Goal: Task Accomplishment & Management: Use online tool/utility

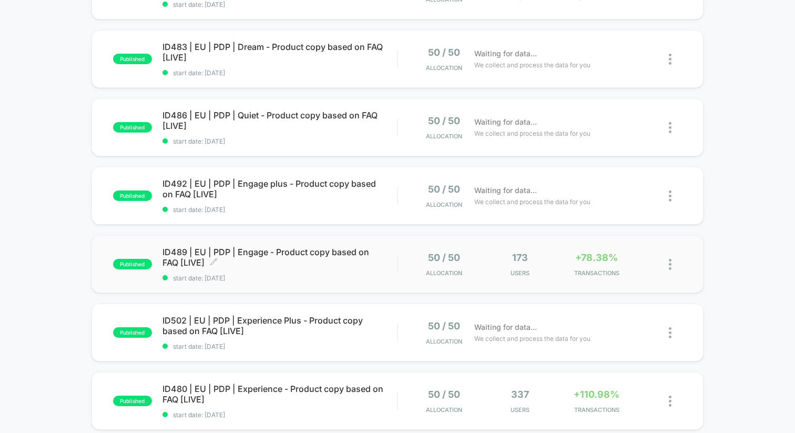
scroll to position [220, 0]
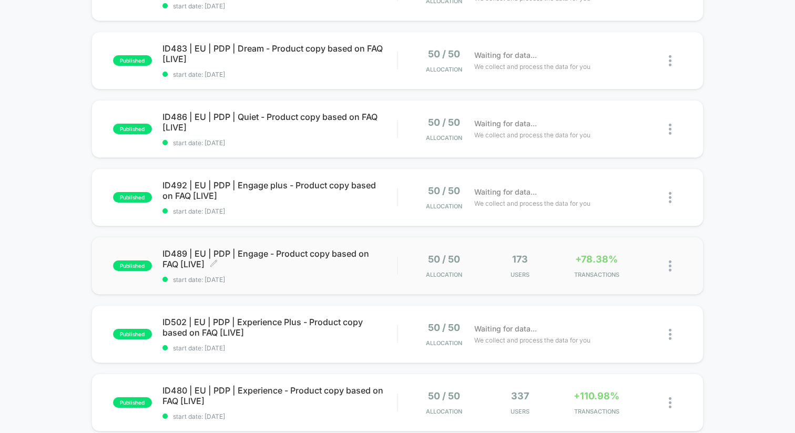
click at [330, 249] on span "ID489 | EU | PDP | Engage - Product copy based on FAQ [LIVE] Click to edit expe…" at bounding box center [279, 258] width 234 height 21
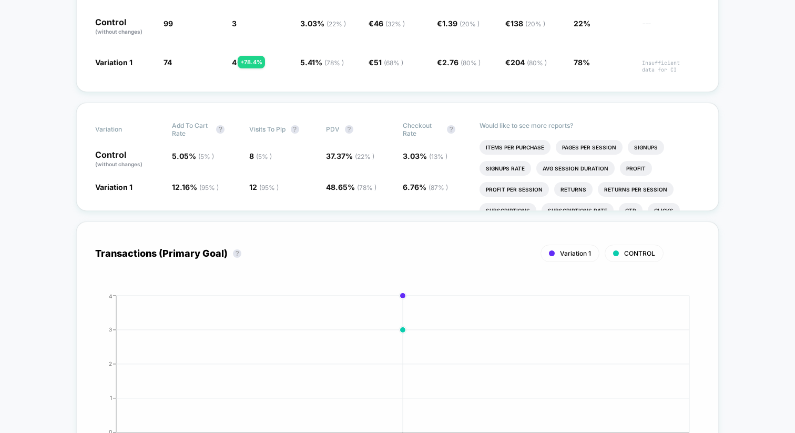
scroll to position [284, 0]
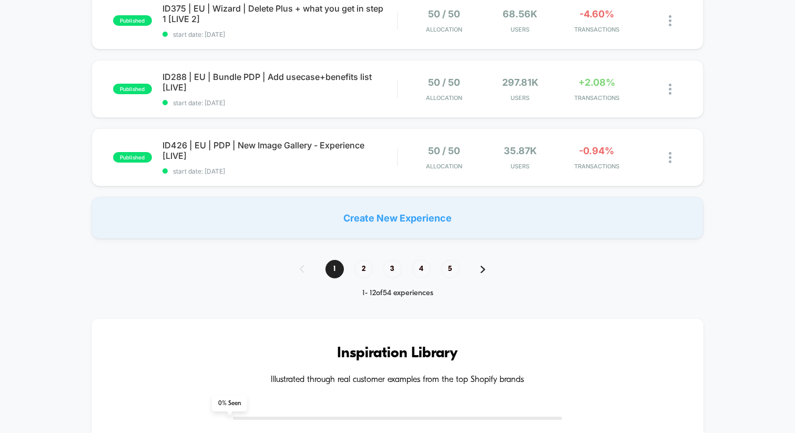
scroll to position [675, 0]
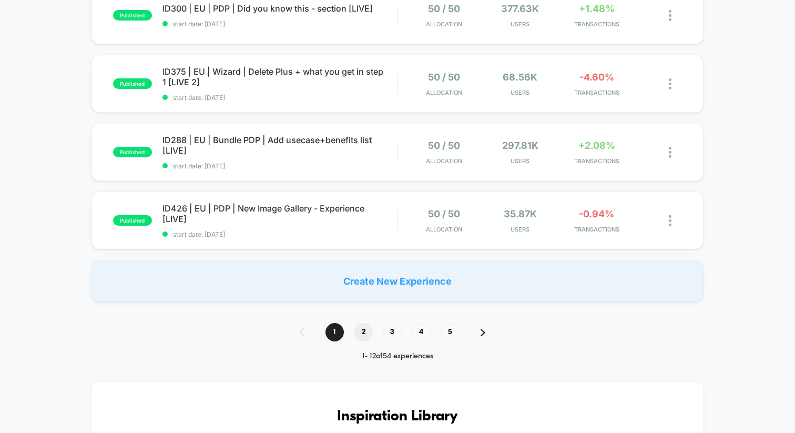
click at [366, 330] on span "2" at bounding box center [363, 332] width 18 height 18
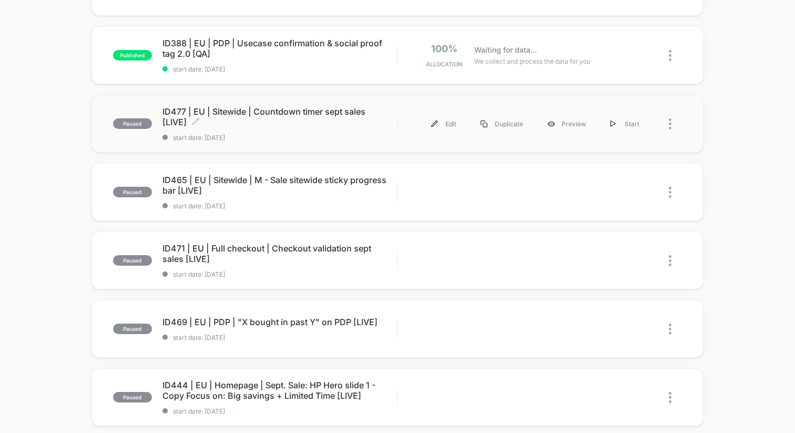
scroll to position [0, 0]
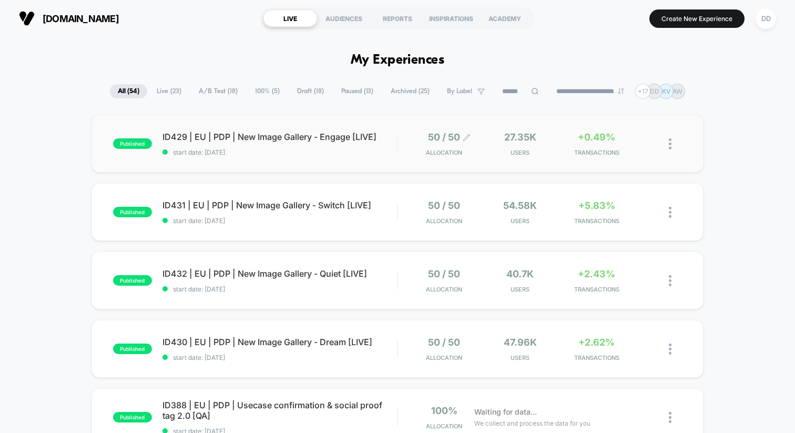
click at [437, 149] on span "Allocation" at bounding box center [444, 152] width 36 height 7
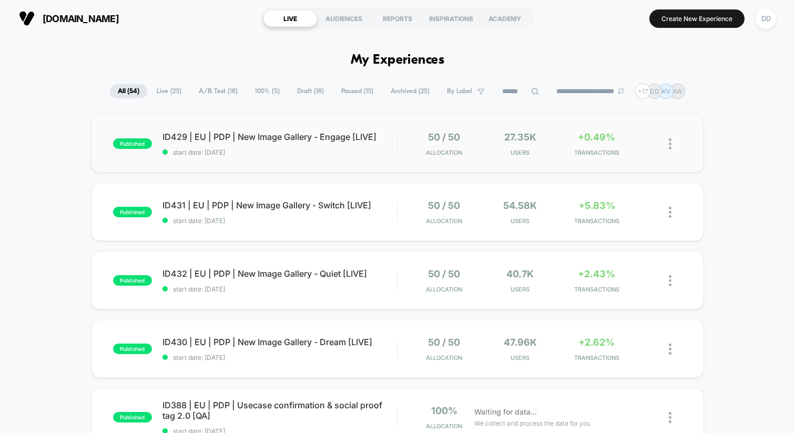
click at [668, 139] on img at bounding box center [669, 143] width 3 height 11
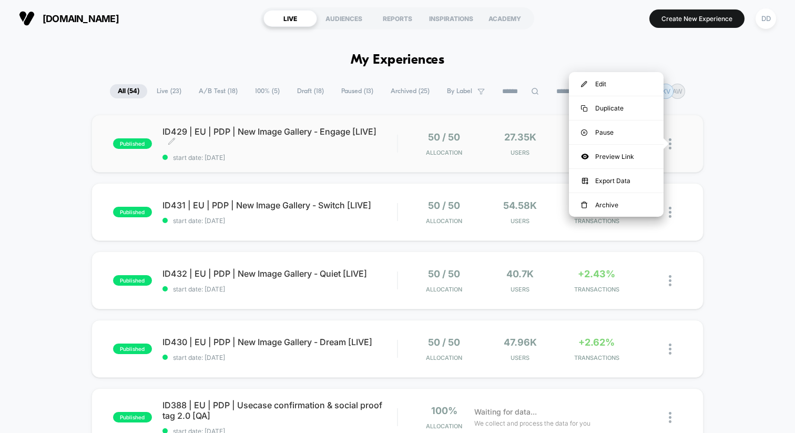
click at [316, 141] on span "ID429 | EU | PDP | New Image Gallery - Engage [LIVE] Click to edit experience d…" at bounding box center [279, 136] width 234 height 21
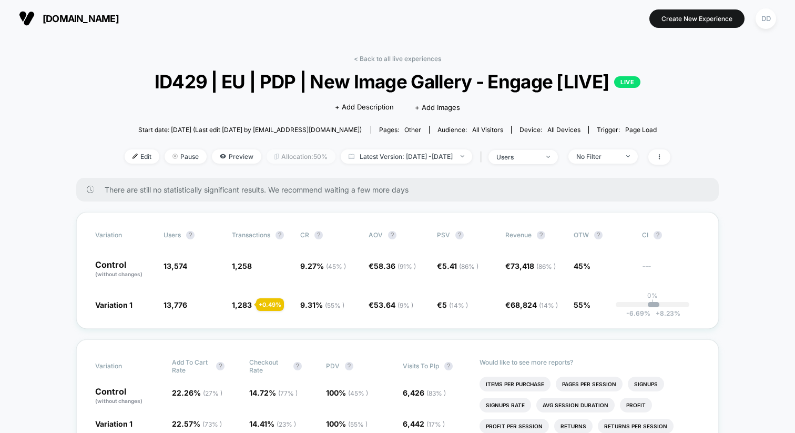
click at [295, 159] on span "Allocation: 50%" at bounding box center [300, 156] width 69 height 14
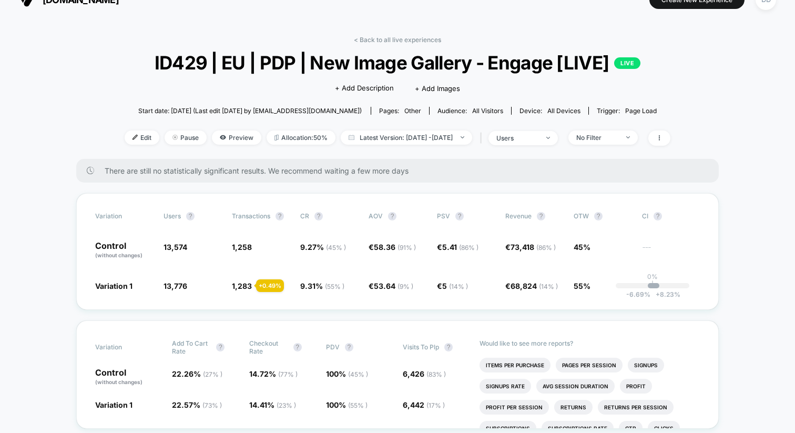
scroll to position [20, 0]
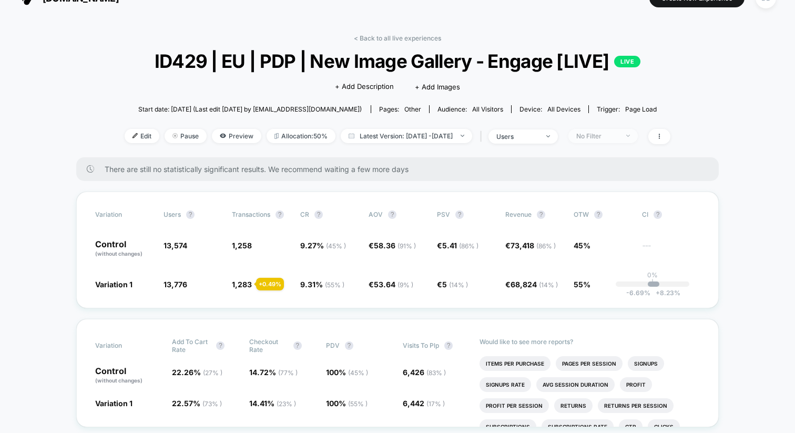
click at [618, 132] on div "No Filter" at bounding box center [597, 136] width 42 height 8
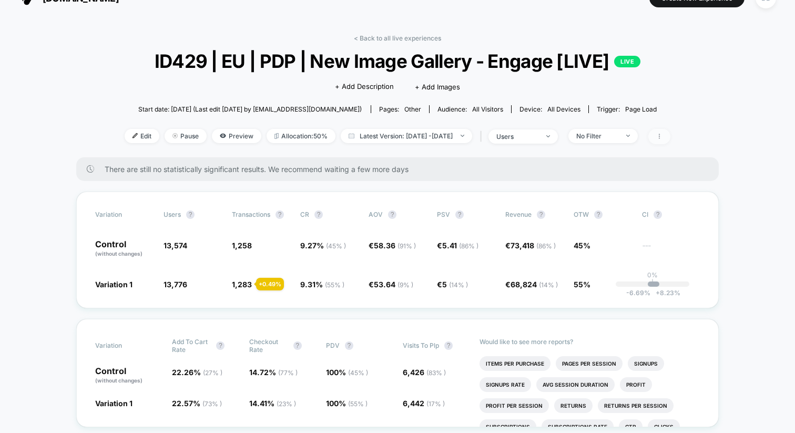
click at [670, 142] on span at bounding box center [659, 136] width 22 height 15
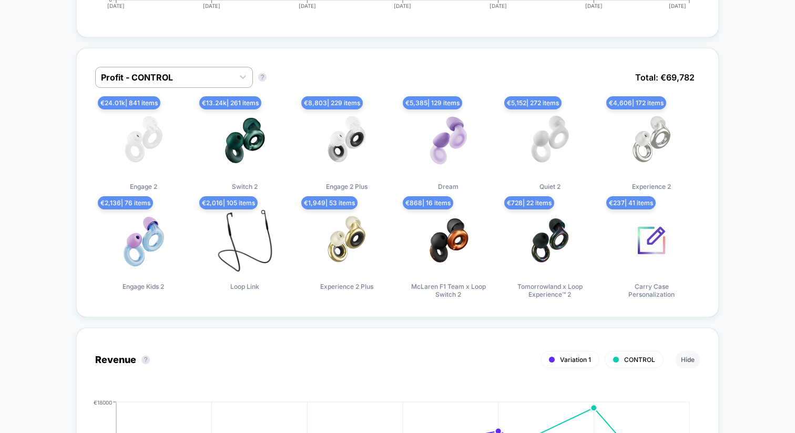
scroll to position [0, 0]
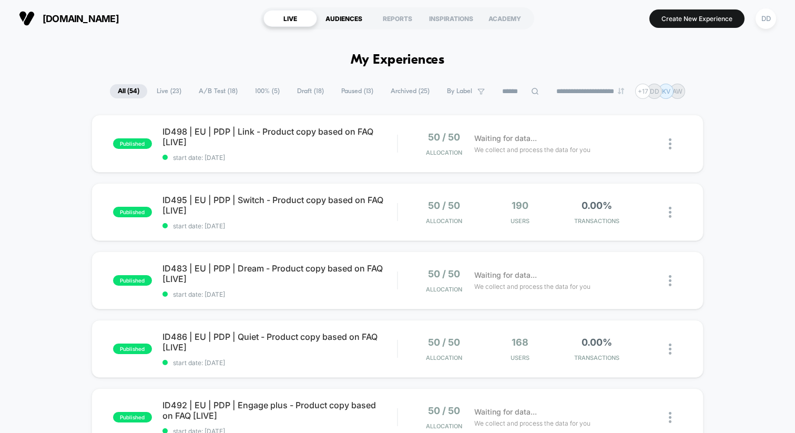
click at [352, 19] on div "AUDIENCES" at bounding box center [344, 18] width 54 height 17
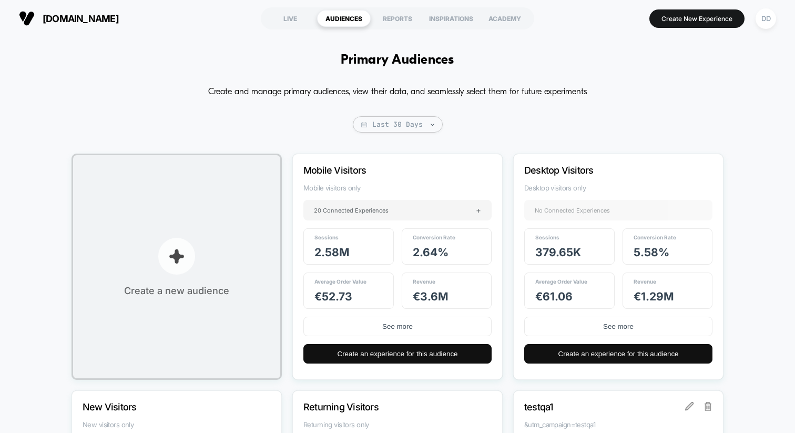
click at [202, 248] on button "Create a new audience" at bounding box center [176, 266] width 210 height 226
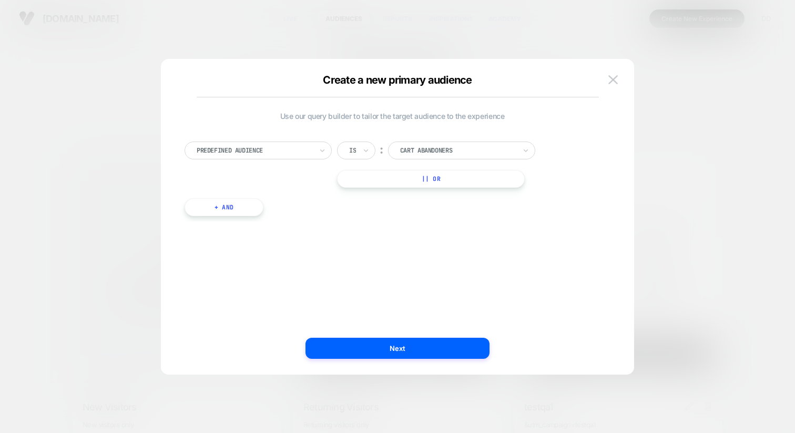
click at [268, 150] on div at bounding box center [255, 150] width 116 height 9
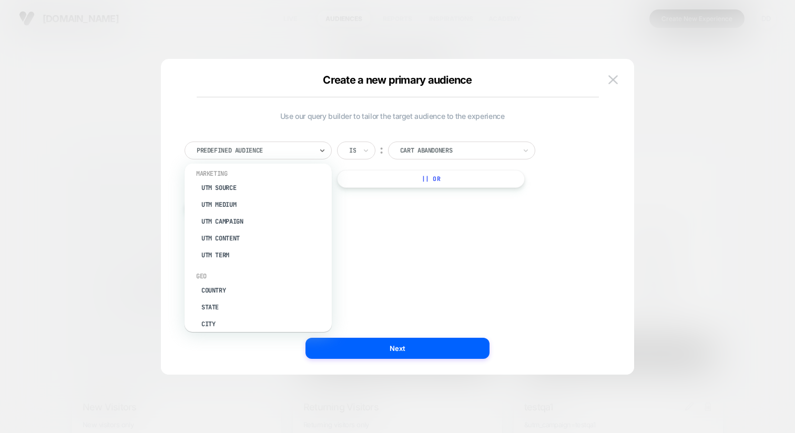
scroll to position [481, 0]
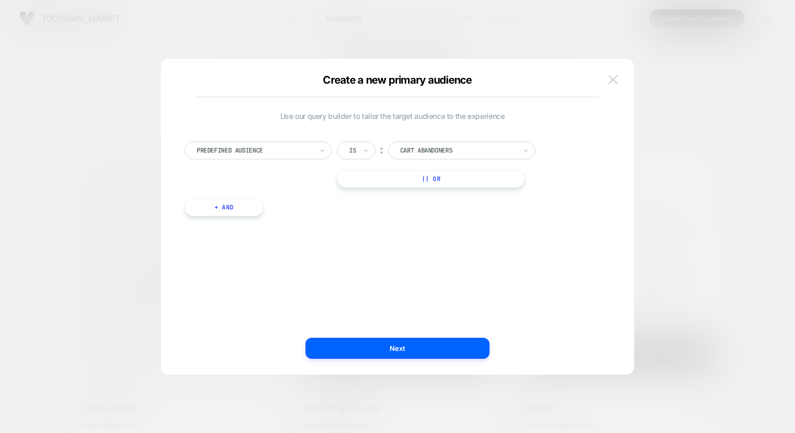
click at [614, 76] on img at bounding box center [612, 79] width 9 height 9
